Goal: Information Seeking & Learning: Check status

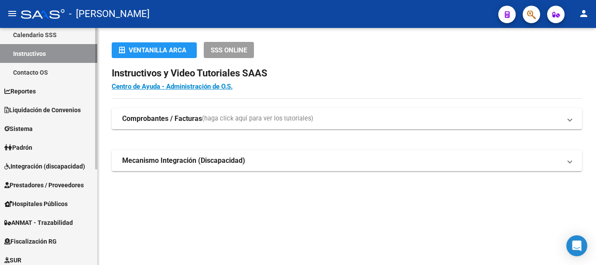
scroll to position [87, 0]
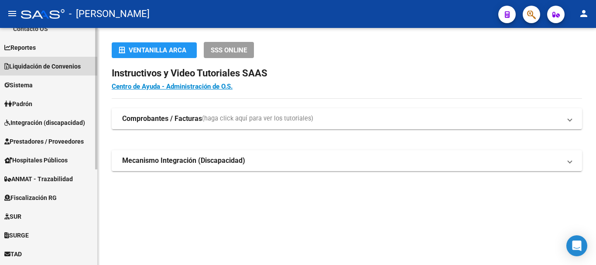
click at [54, 60] on link "Liquidación de Convenios" at bounding box center [48, 66] width 97 height 19
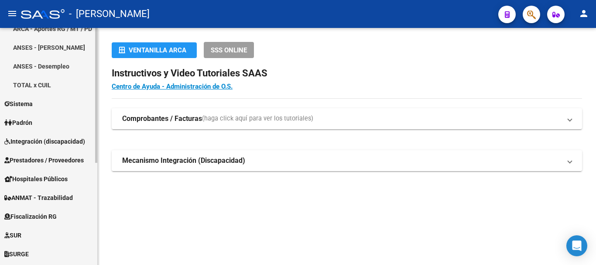
click at [31, 85] on link "TOTAL x CUIL" at bounding box center [48, 84] width 97 height 19
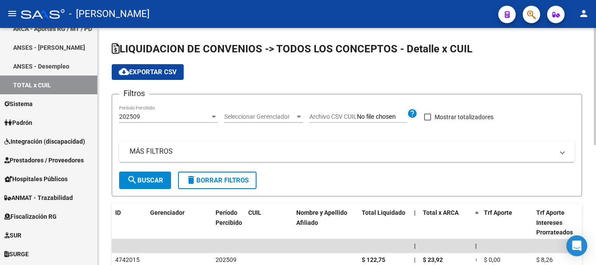
click at [206, 116] on div "202509" at bounding box center [164, 116] width 91 height 7
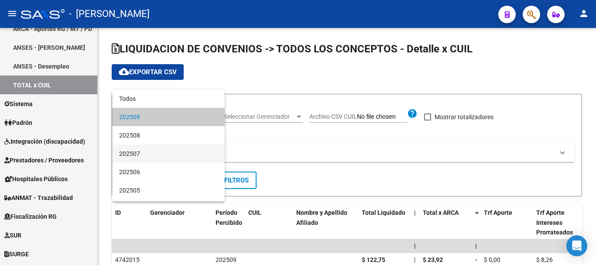
click at [177, 153] on span "202507" at bounding box center [168, 153] width 99 height 18
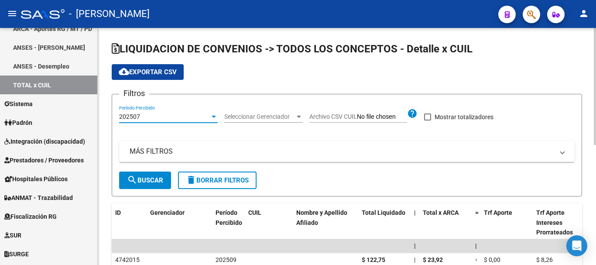
click at [296, 114] on div at bounding box center [299, 116] width 8 height 7
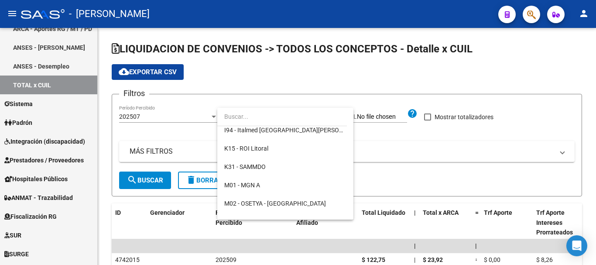
scroll to position [218, 0]
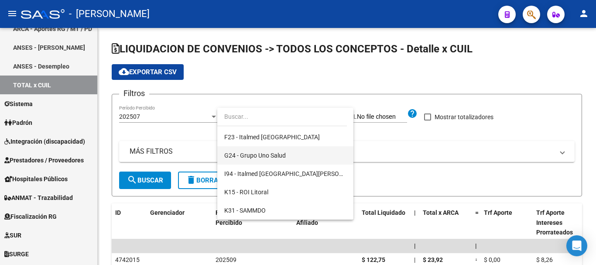
click at [293, 154] on span "G24 - Grupo Uno Salud" at bounding box center [285, 155] width 122 height 18
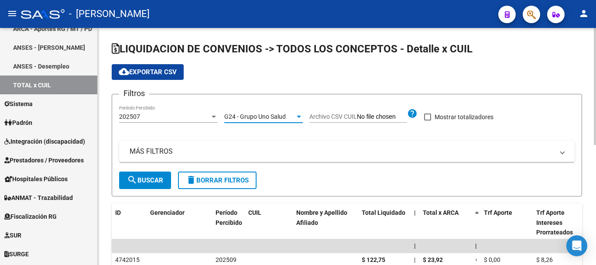
click at [131, 180] on mat-icon "search" at bounding box center [132, 179] width 10 height 10
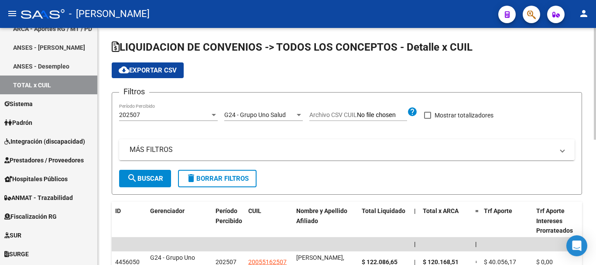
scroll to position [0, 0]
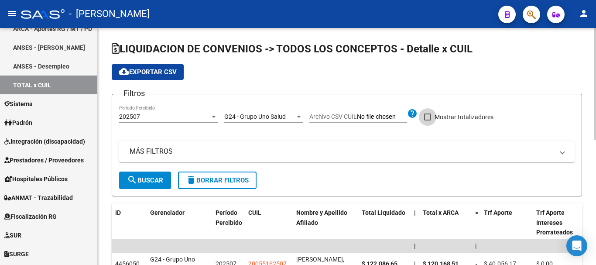
click at [430, 117] on span at bounding box center [427, 116] width 7 height 7
click at [427, 120] on input "Mostrar totalizadores" at bounding box center [427, 120] width 0 height 0
checkbox input "true"
click at [159, 173] on button "search Buscar" at bounding box center [145, 179] width 52 height 17
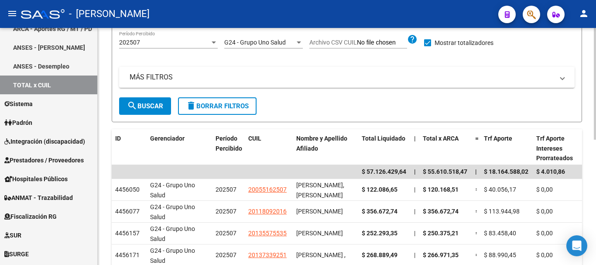
scroll to position [87, 0]
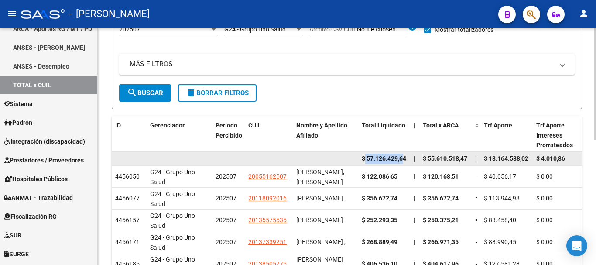
drag, startPoint x: 364, startPoint y: 160, endPoint x: 403, endPoint y: 163, distance: 38.9
click at [403, 163] on div "$ 57.126.429,64" at bounding box center [383, 158] width 45 height 10
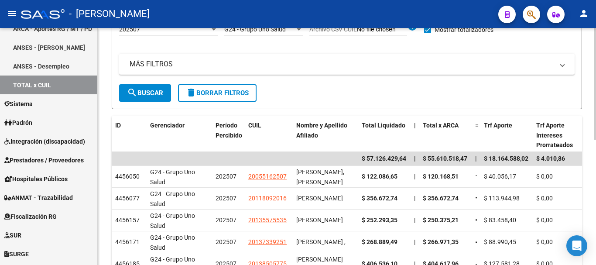
click at [301, 80] on div "MÁS FILTROS ID CUIL Todos Con CUIL Todos Excluido" at bounding box center [346, 69] width 455 height 31
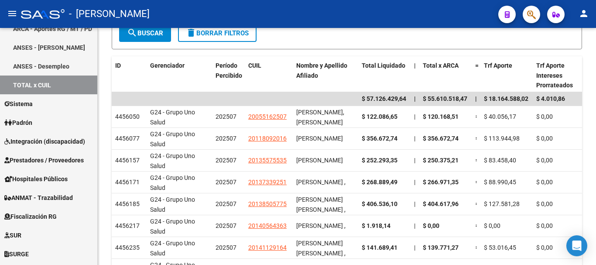
scroll to position [136, 0]
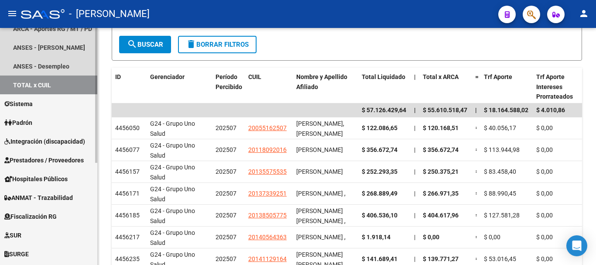
click at [24, 83] on link "TOTAL x CUIL" at bounding box center [48, 84] width 97 height 19
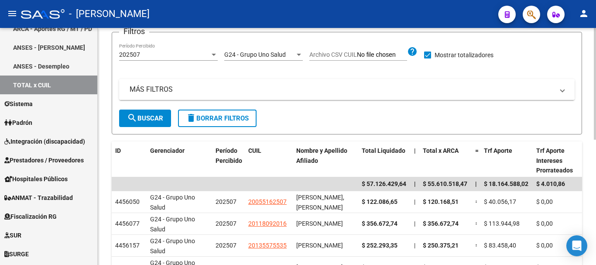
scroll to position [48, 0]
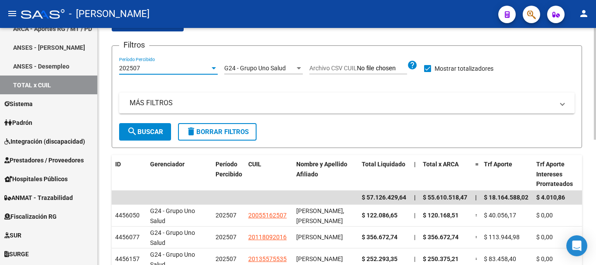
click at [213, 69] on div at bounding box center [213, 68] width 4 height 2
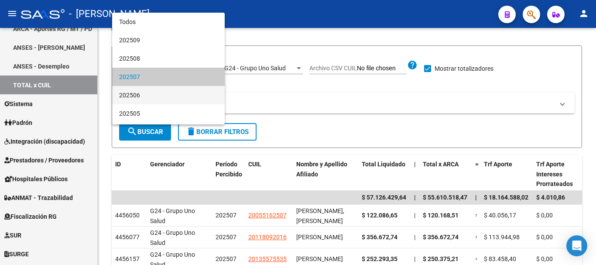
scroll to position [8, 0]
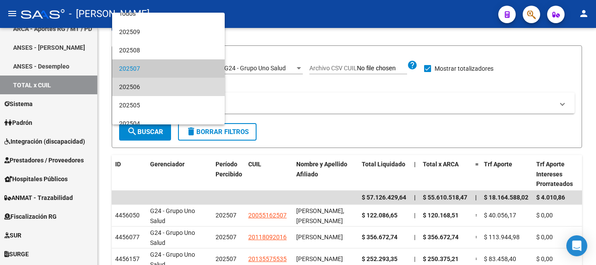
click at [178, 88] on span "202506" at bounding box center [168, 87] width 99 height 18
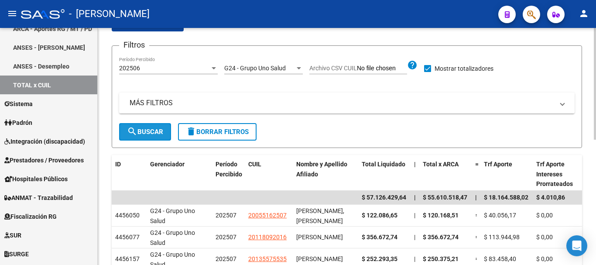
click at [153, 128] on span "search Buscar" at bounding box center [145, 132] width 36 height 8
click at [211, 67] on div at bounding box center [214, 68] width 8 height 7
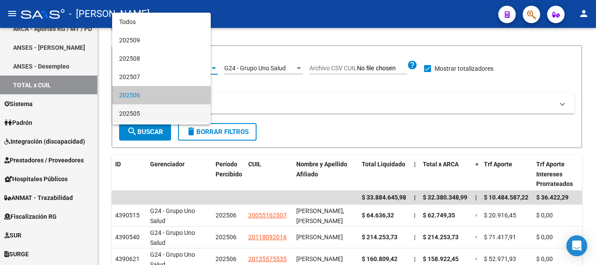
scroll to position [27, 0]
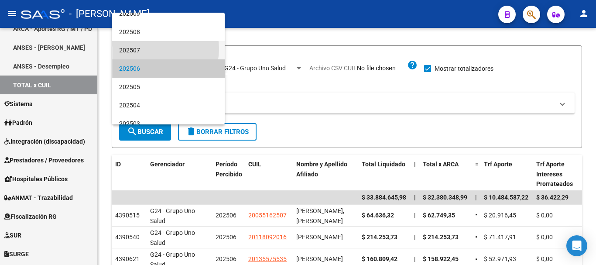
click at [153, 49] on span "202507" at bounding box center [168, 50] width 99 height 18
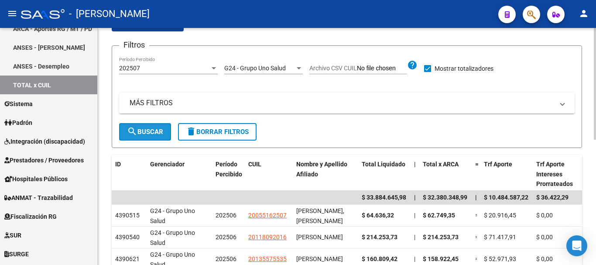
click at [126, 129] on button "search Buscar" at bounding box center [145, 131] width 52 height 17
click at [164, 69] on div "202507" at bounding box center [164, 68] width 91 height 7
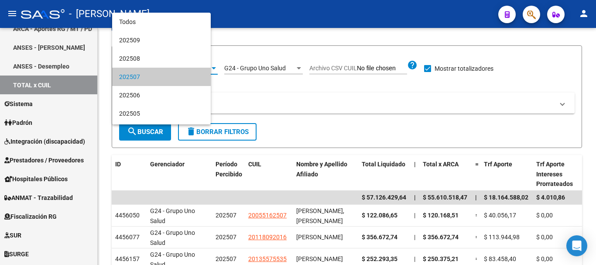
scroll to position [8, 0]
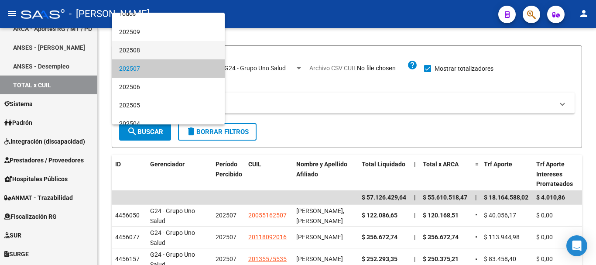
click at [161, 47] on span "202508" at bounding box center [168, 50] width 99 height 18
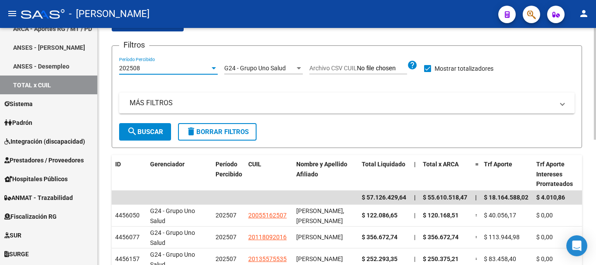
click at [155, 136] on button "search Buscar" at bounding box center [145, 131] width 52 height 17
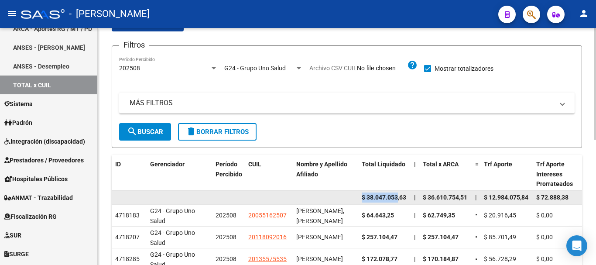
drag, startPoint x: 363, startPoint y: 195, endPoint x: 398, endPoint y: 191, distance: 36.0
click at [398, 191] on datatable-body-cell "$ 38.047.053,63" at bounding box center [384, 198] width 52 height 14
